Goal: Information Seeking & Learning: Understand process/instructions

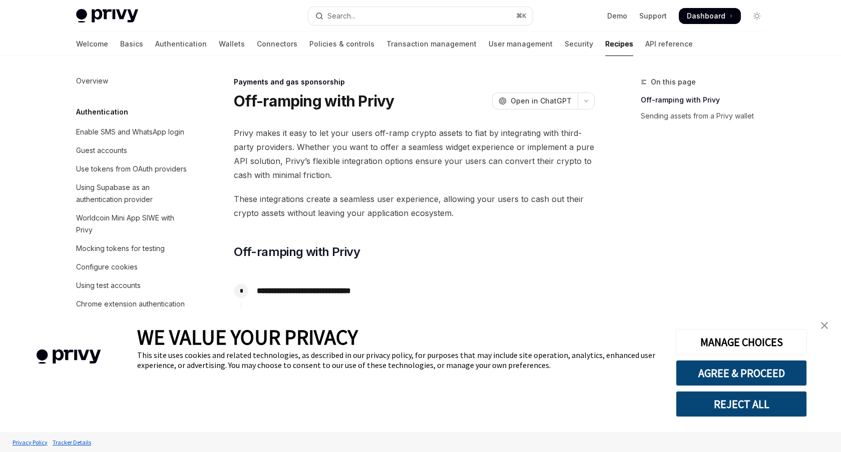
scroll to position [747, 0]
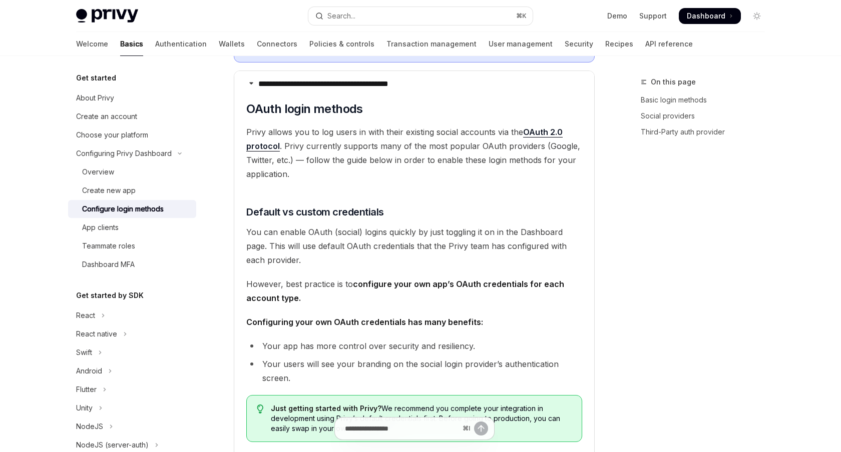
type textarea "*"
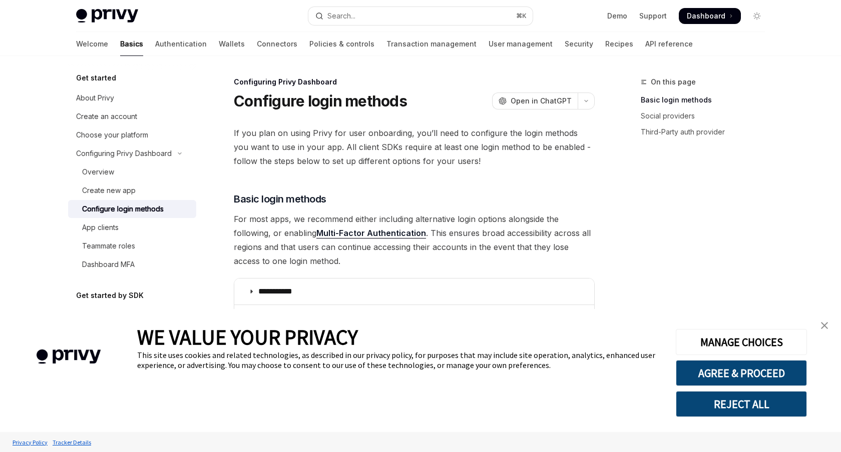
click at [822, 327] on img "close banner" at bounding box center [824, 325] width 7 height 7
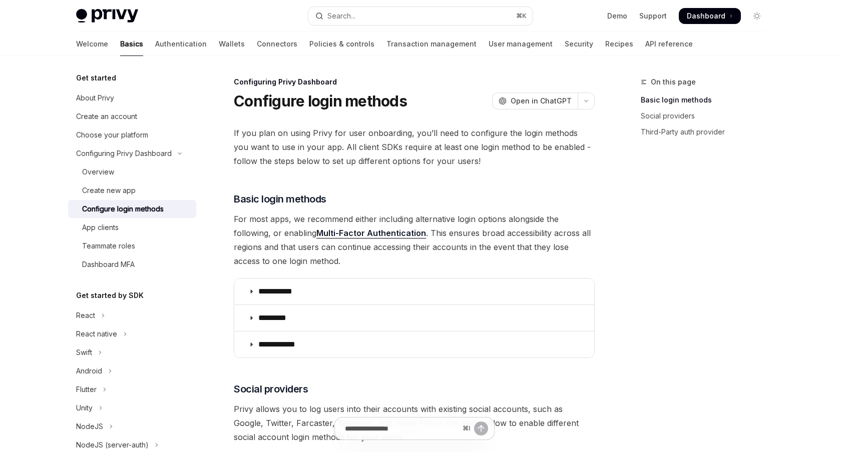
click at [719, 230] on div "On this page Basic login methods Social providers Third-Party auth provider" at bounding box center [697, 264] width 152 height 376
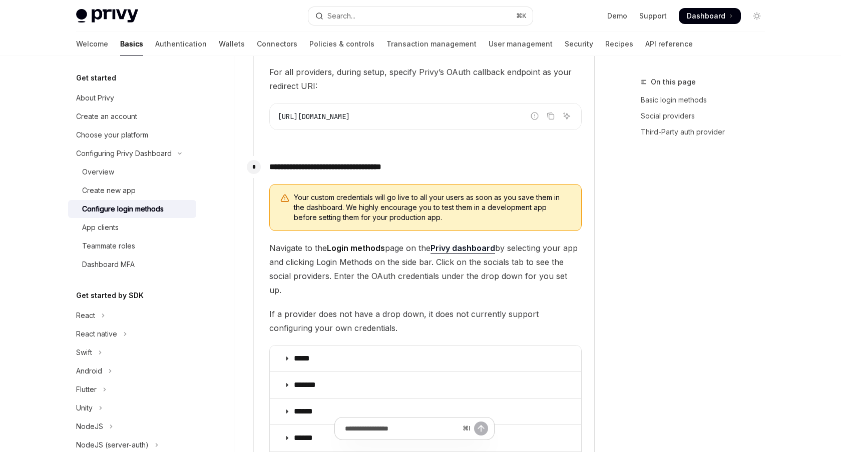
scroll to position [1033, 0]
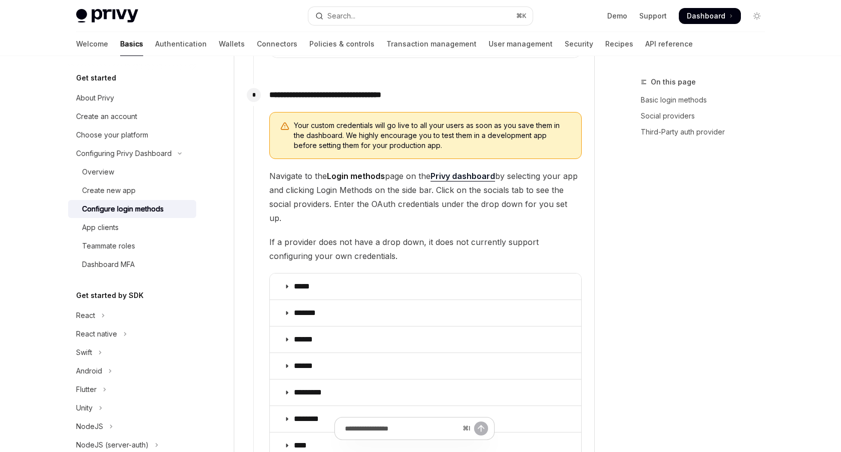
click at [481, 177] on link "Privy dashboard" at bounding box center [462, 176] width 65 height 11
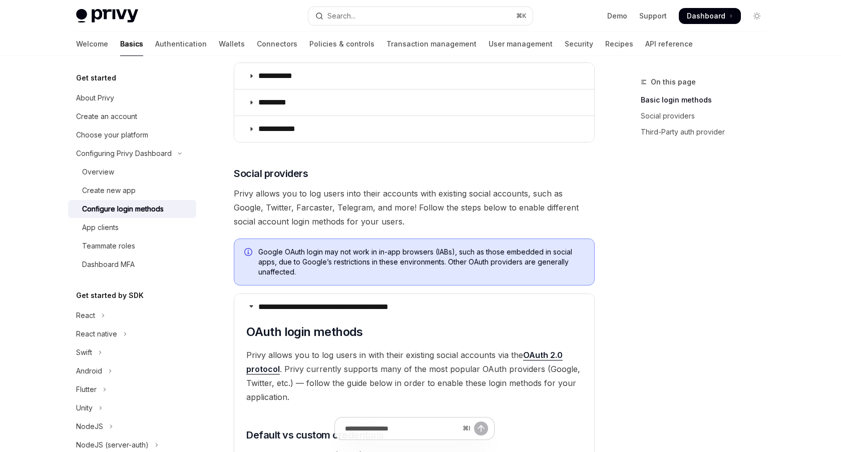
scroll to position [287, 0]
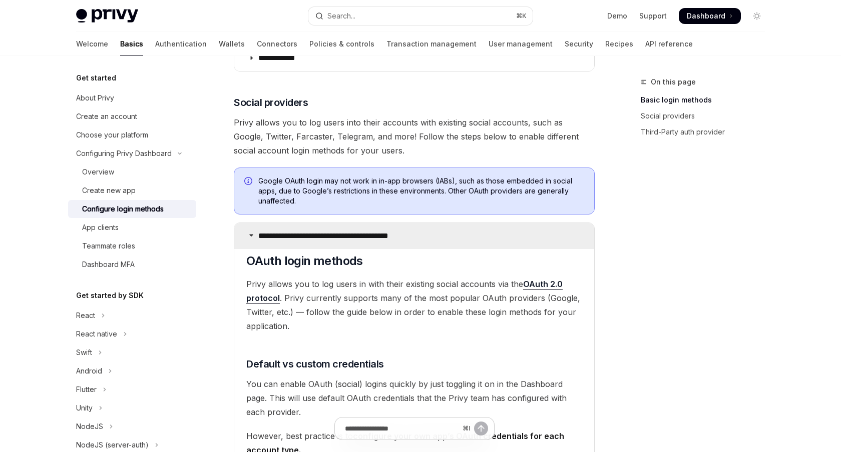
click at [321, 238] on p "**********" at bounding box center [340, 236] width 165 height 10
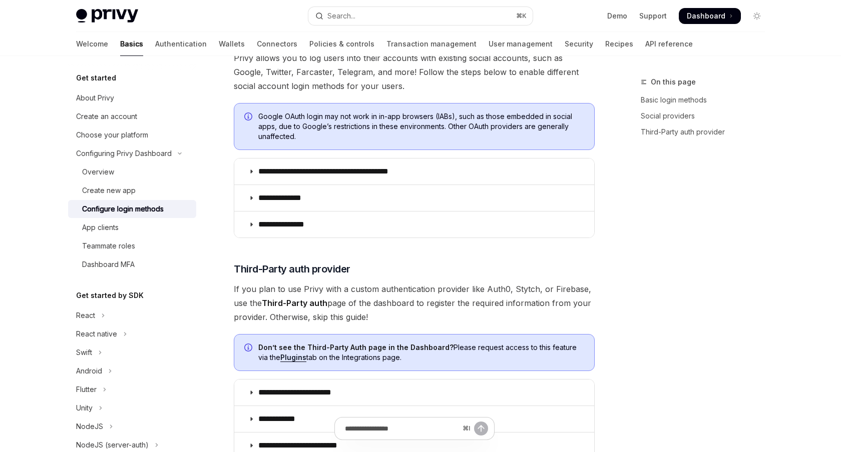
scroll to position [338, 0]
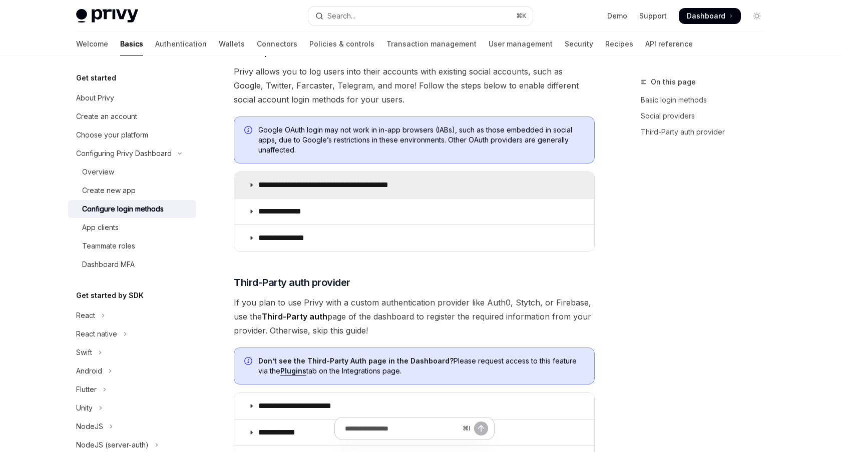
click at [420, 182] on p "**********" at bounding box center [340, 185] width 165 height 10
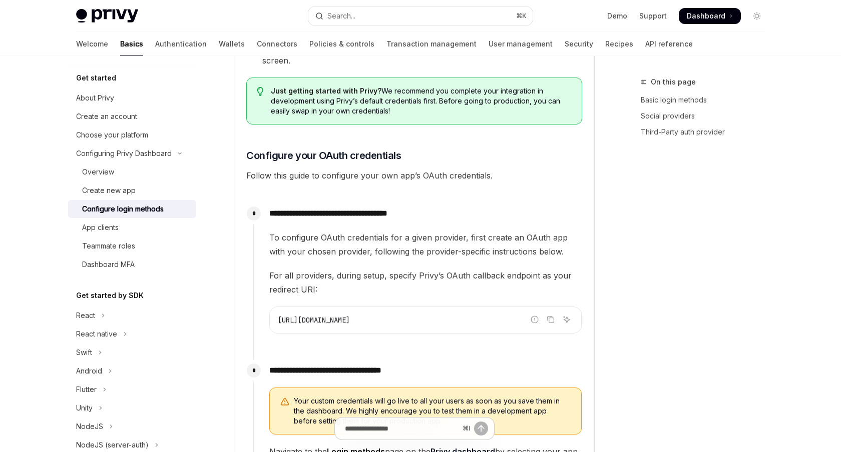
scroll to position [759, 0]
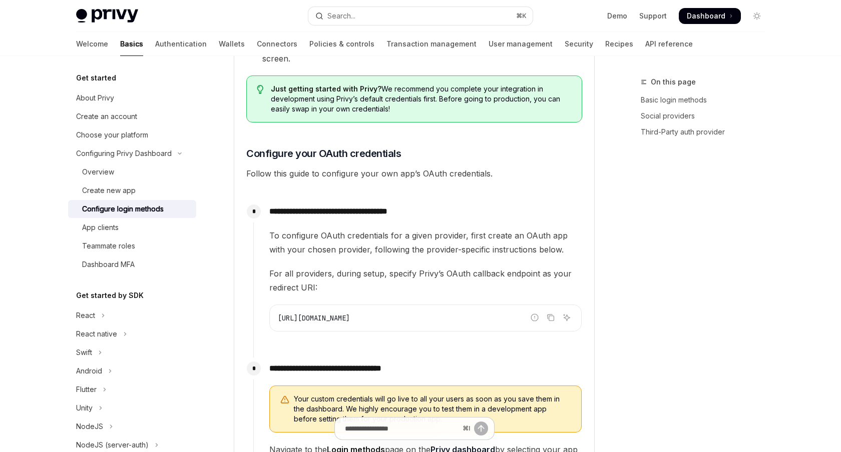
drag, startPoint x: 470, startPoint y: 314, endPoint x: 277, endPoint y: 319, distance: 193.2
click at [277, 319] on div "[URL][DOMAIN_NAME]" at bounding box center [425, 318] width 311 height 26
copy span "[URL][DOMAIN_NAME]"
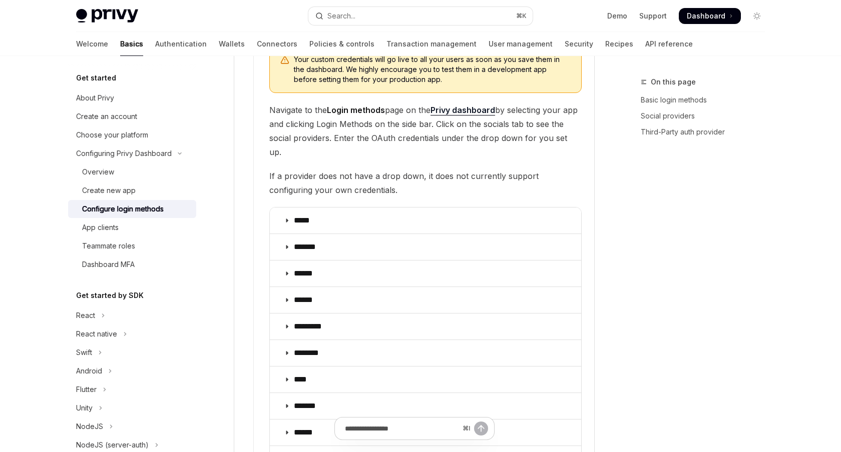
scroll to position [1142, 0]
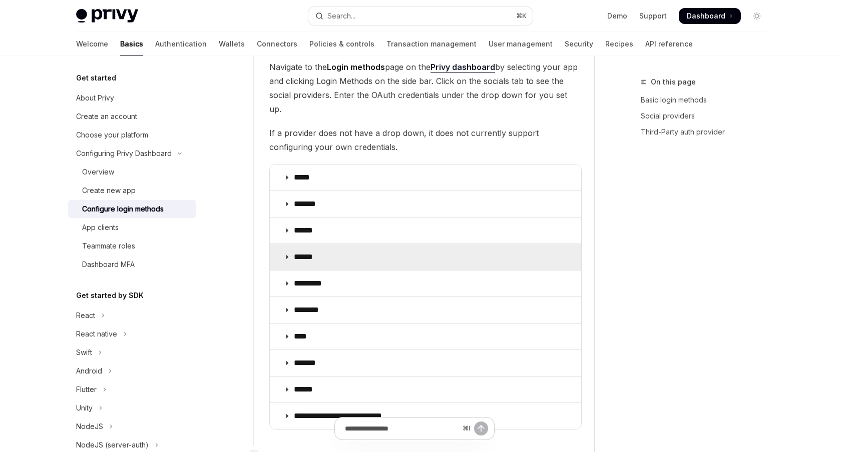
click at [392, 244] on summary "******" at bounding box center [425, 257] width 311 height 26
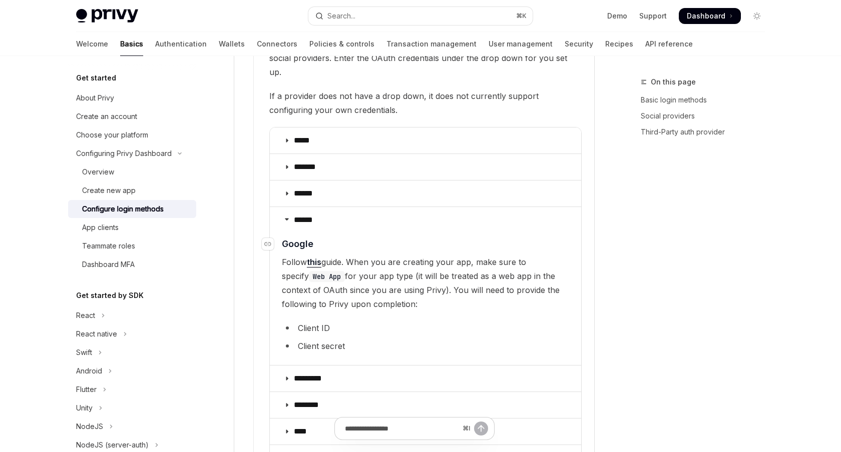
scroll to position [1280, 0]
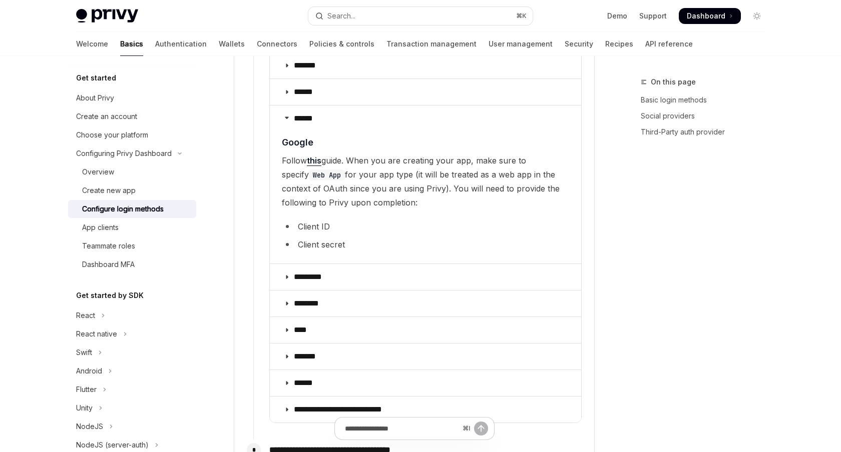
click at [324, 220] on li "Client ID" at bounding box center [425, 227] width 287 height 14
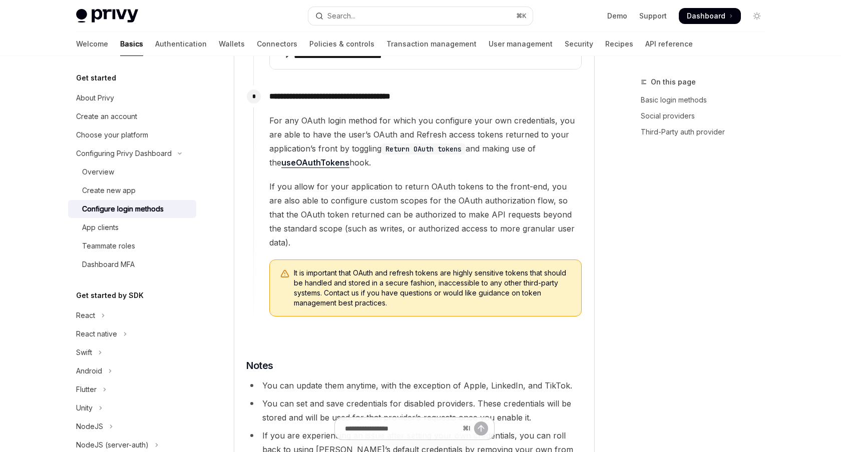
scroll to position [1654, 0]
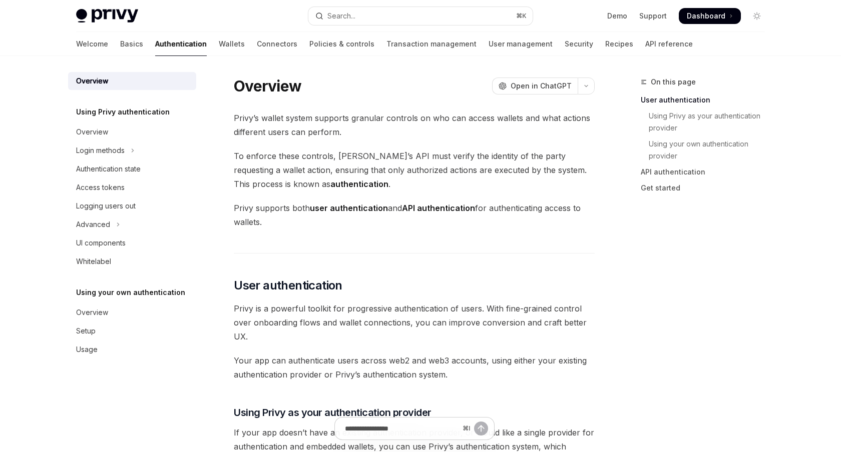
scroll to position [202, 0]
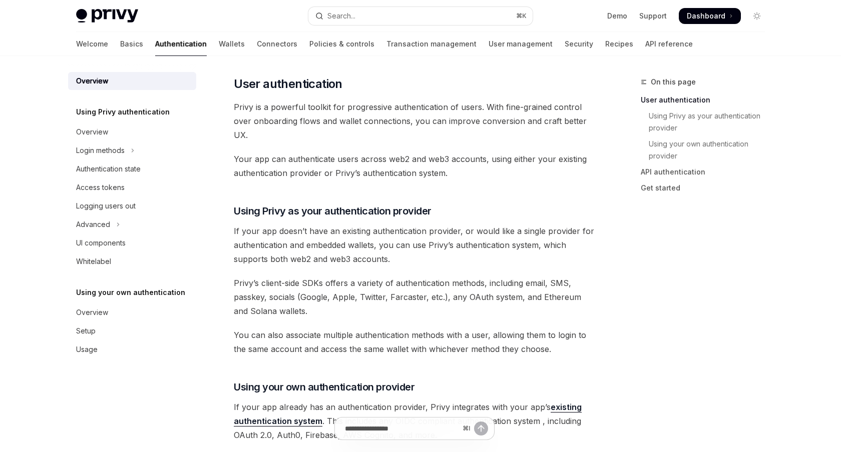
type textarea "*"
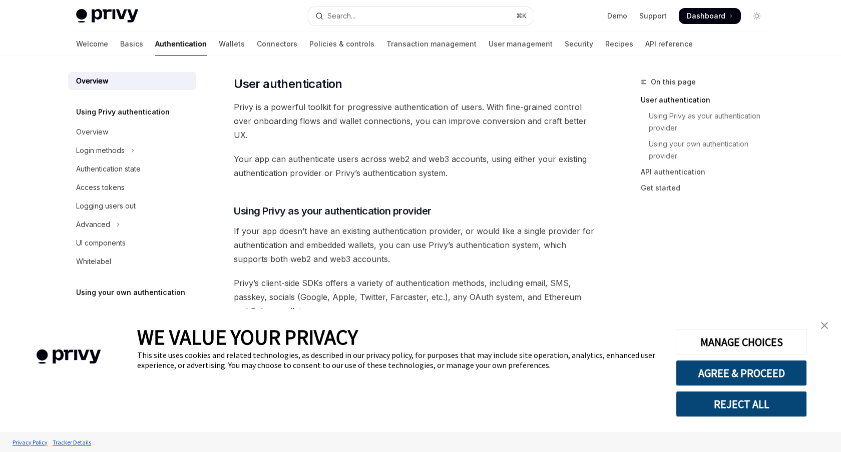
click at [826, 324] on img "close banner" at bounding box center [824, 325] width 7 height 7
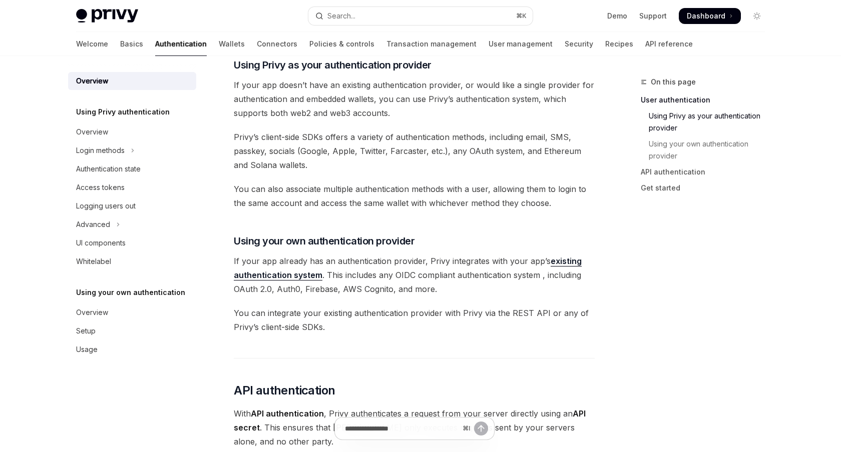
scroll to position [354, 0]
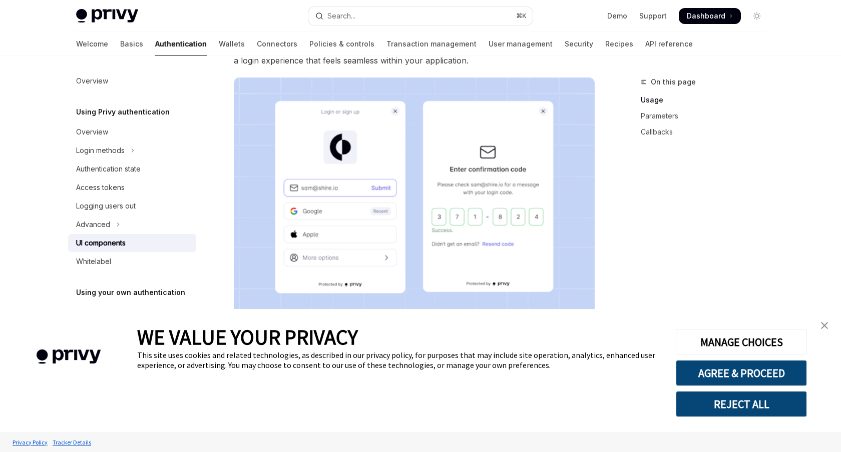
scroll to position [174, 0]
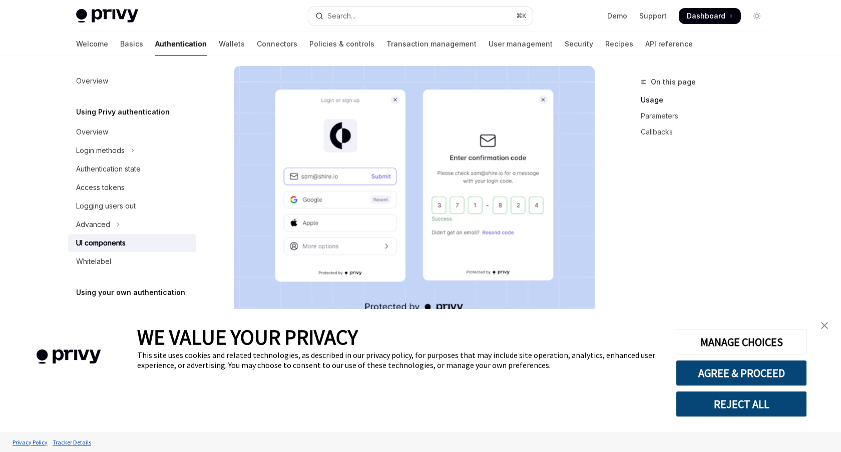
click at [823, 319] on link "close banner" at bounding box center [824, 326] width 20 height 20
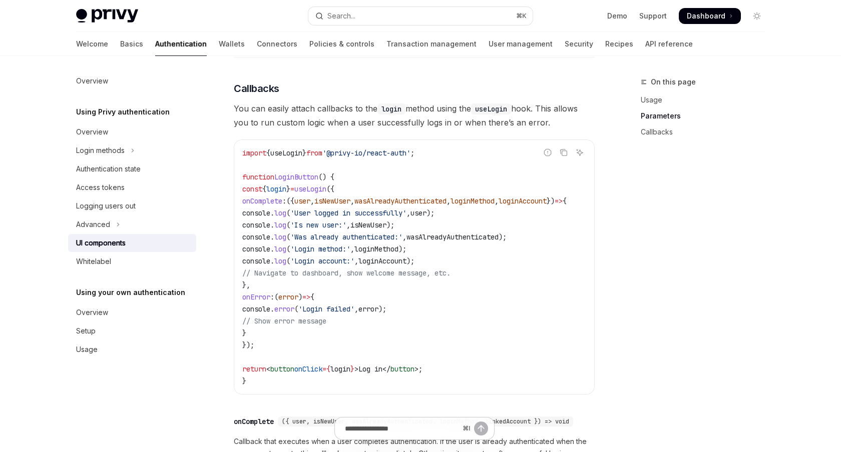
scroll to position [0, 58]
click at [423, 206] on span "wasAlreadyAuthenticated" at bounding box center [400, 201] width 92 height 9
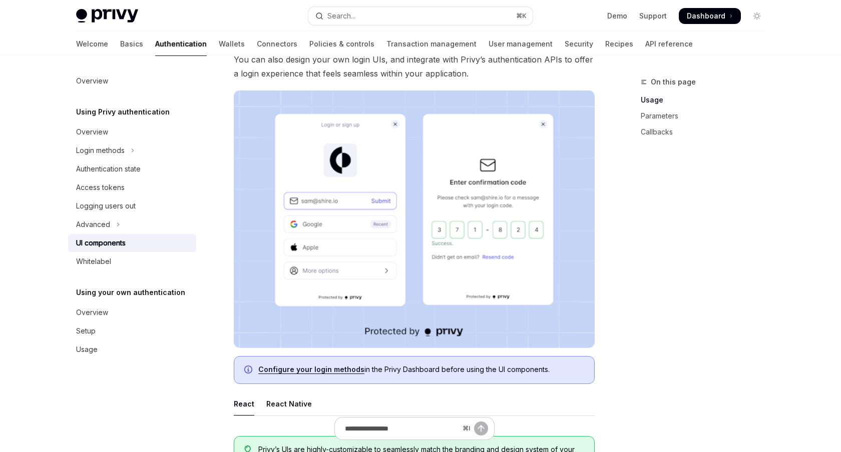
scroll to position [146, 0]
